Goal: Transaction & Acquisition: Book appointment/travel/reservation

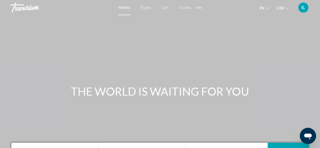
click at [31, 86] on div "THE WORLD IS WAITING FOR YOU" at bounding box center [160, 91] width 320 height 13
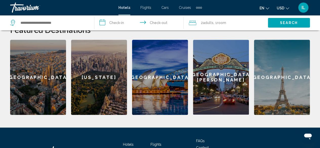
scroll to position [221, 0]
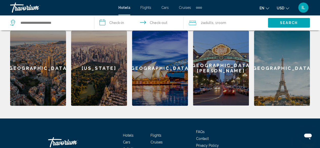
click at [44, 71] on div "[GEOGRAPHIC_DATA]" at bounding box center [38, 68] width 56 height 75
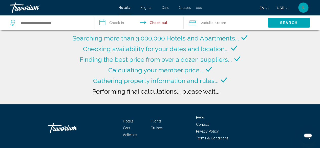
type input "**********"
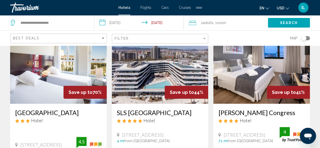
scroll to position [51, 0]
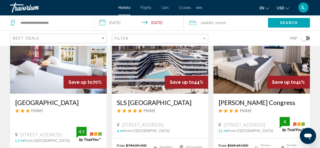
click at [75, 81] on span "Save up to" at bounding box center [80, 81] width 24 height 5
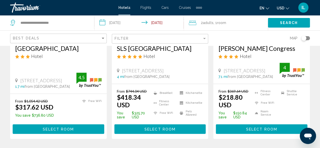
scroll to position [108, 0]
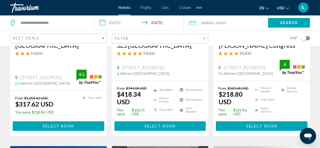
drag, startPoint x: 55, startPoint y: 126, endPoint x: 35, endPoint y: 140, distance: 24.5
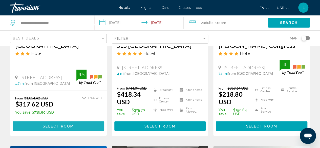
click at [50, 124] on span "Select Room" at bounding box center [58, 126] width 31 height 4
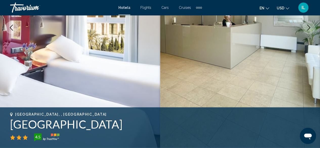
scroll to position [61, 0]
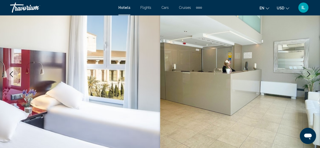
click at [307, 75] on icon "Next image" at bounding box center [308, 74] width 6 height 6
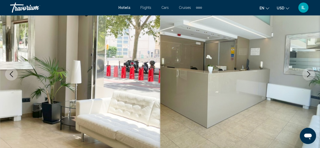
click at [307, 75] on icon "Next image" at bounding box center [308, 74] width 6 height 6
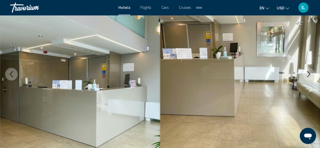
click at [307, 75] on icon "Next image" at bounding box center [308, 74] width 6 height 6
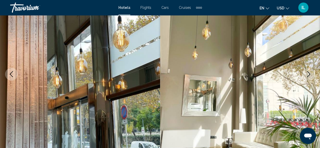
click at [307, 76] on icon "Next image" at bounding box center [308, 74] width 6 height 6
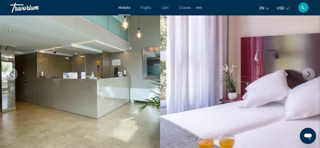
click at [307, 77] on icon "Next image" at bounding box center [308, 74] width 3 height 6
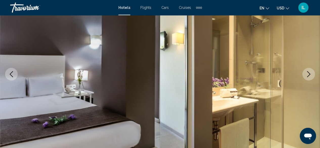
click at [307, 77] on button "Next image" at bounding box center [308, 74] width 13 height 13
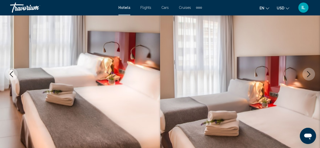
click at [307, 75] on icon "Next image" at bounding box center [308, 74] width 6 height 6
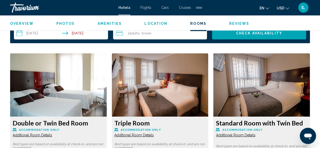
scroll to position [747, 0]
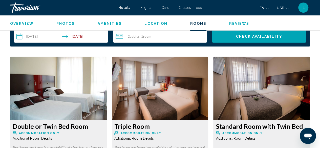
click at [129, 38] on span "2 Adult Adults" at bounding box center [134, 36] width 12 height 4
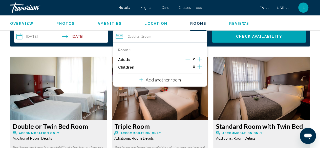
click at [199, 58] on icon "Increment adults" at bounding box center [199, 59] width 5 height 6
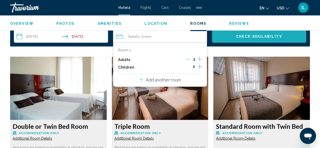
click at [254, 36] on span "Check Availability" at bounding box center [259, 37] width 46 height 4
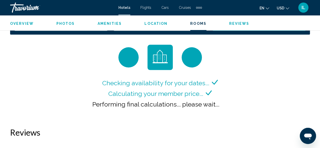
scroll to position [737, 0]
